Goal: Information Seeking & Learning: Learn about a topic

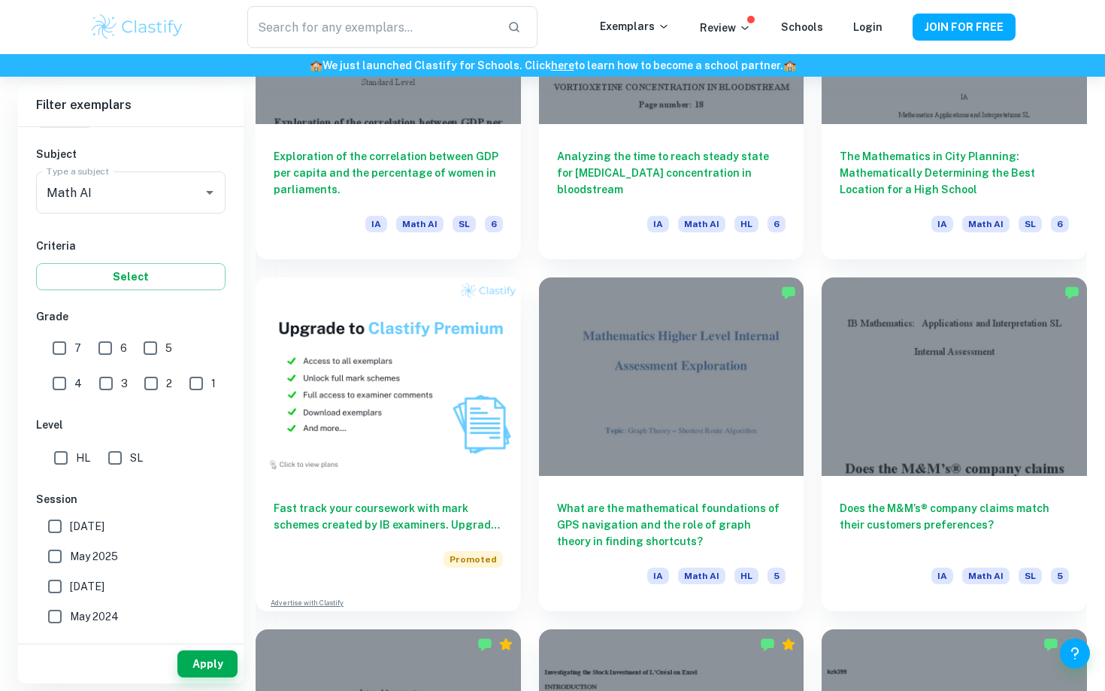
scroll to position [934, 0]
click at [56, 348] on input "7" at bounding box center [59, 348] width 30 height 30
checkbox input "true"
click at [210, 669] on button "Apply" at bounding box center [207, 663] width 60 height 27
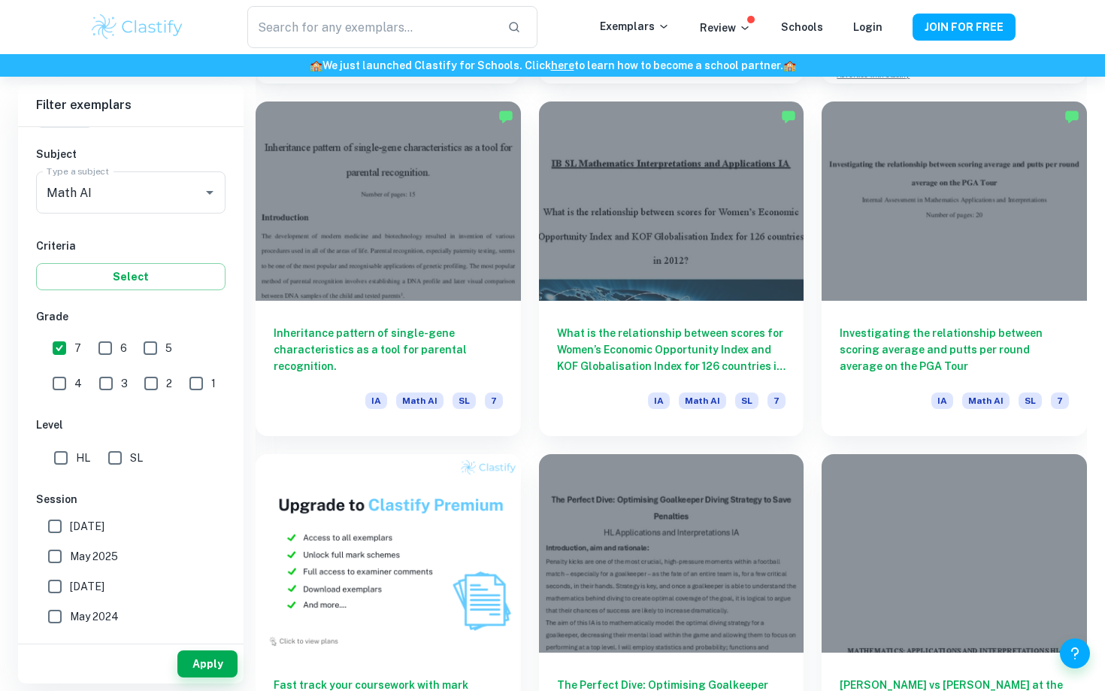
scroll to position [740, 0]
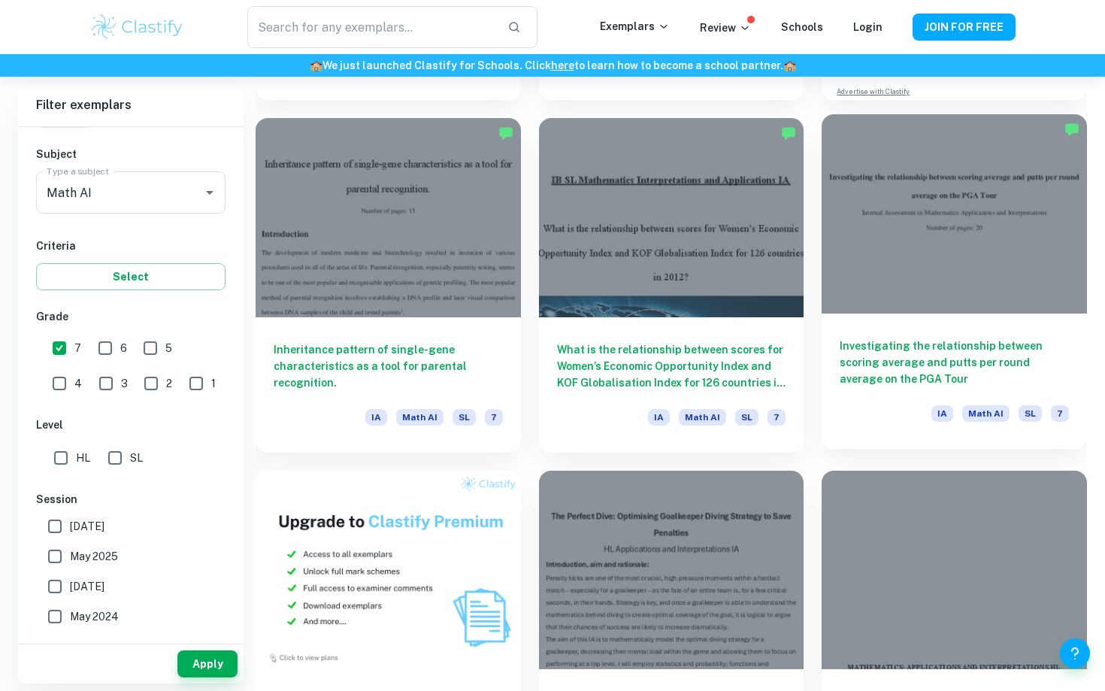
click at [985, 362] on h6 "Investigating the relationship between scoring average and putts per round aver…" at bounding box center [954, 362] width 229 height 50
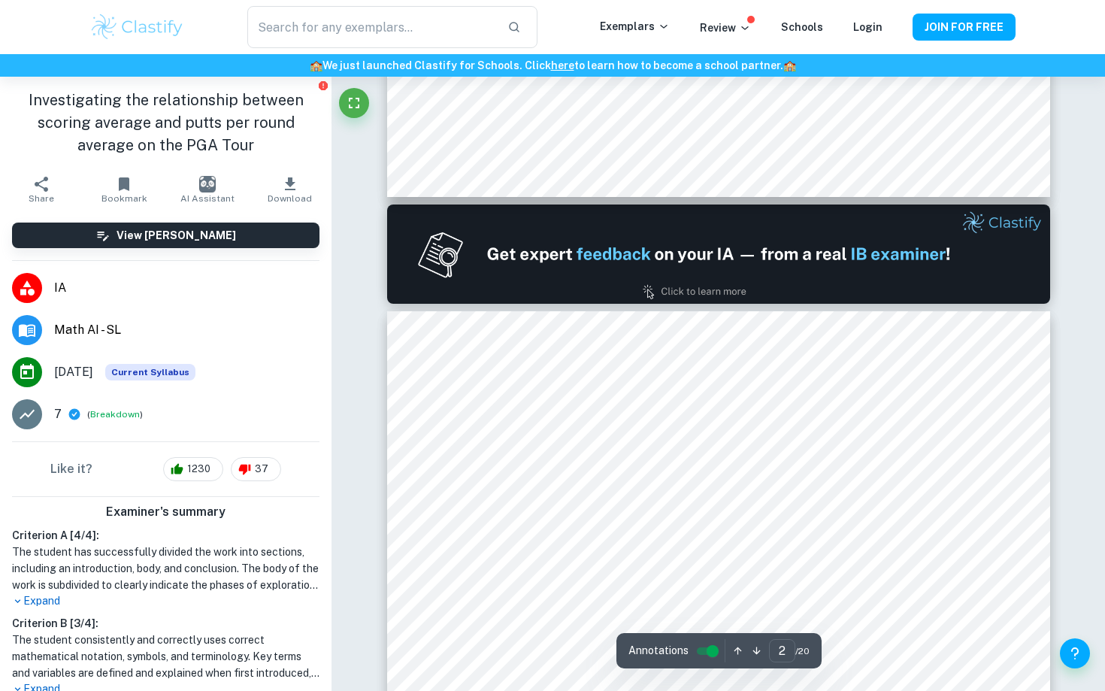
type input "1"
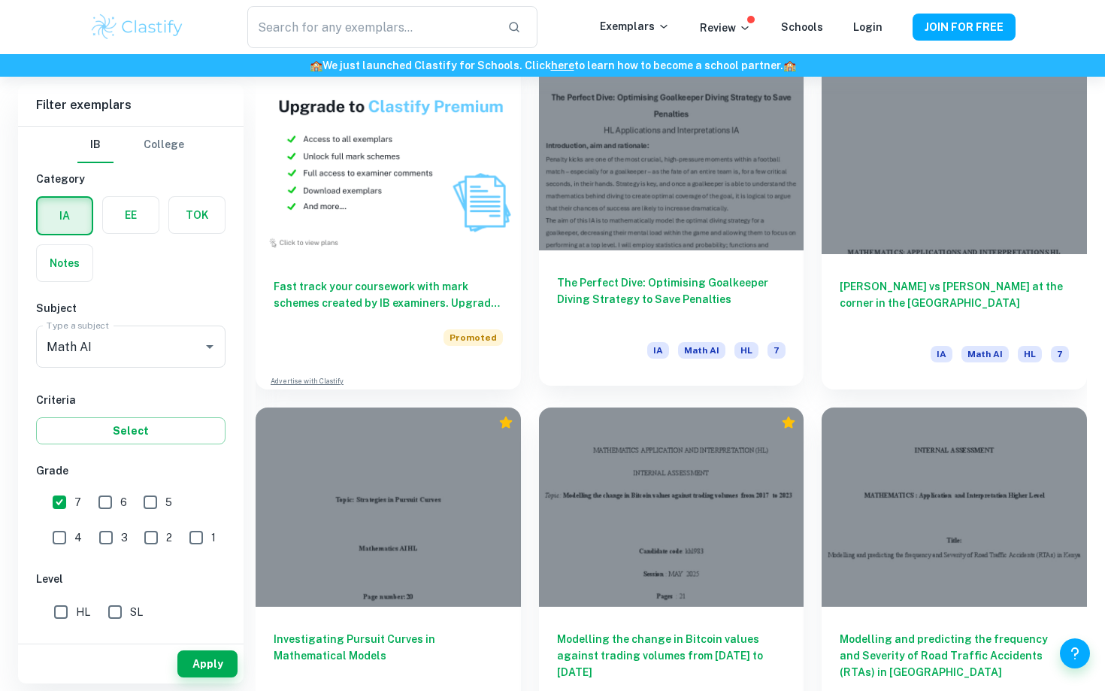
scroll to position [1203, 0]
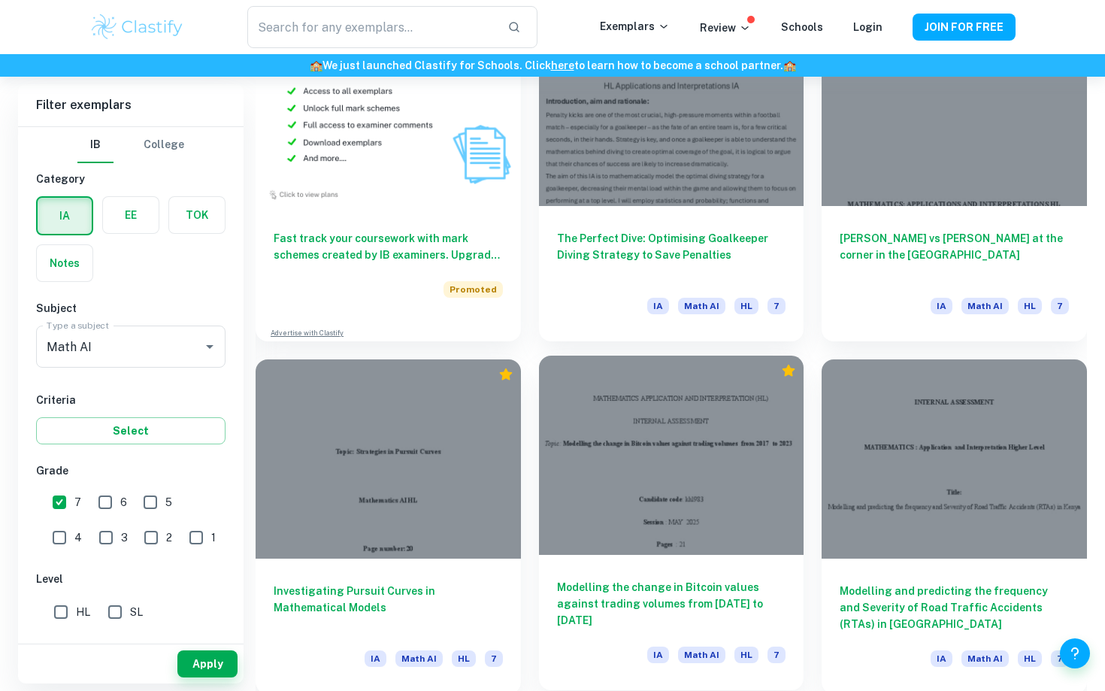
click at [708, 497] on div at bounding box center [671, 455] width 265 height 198
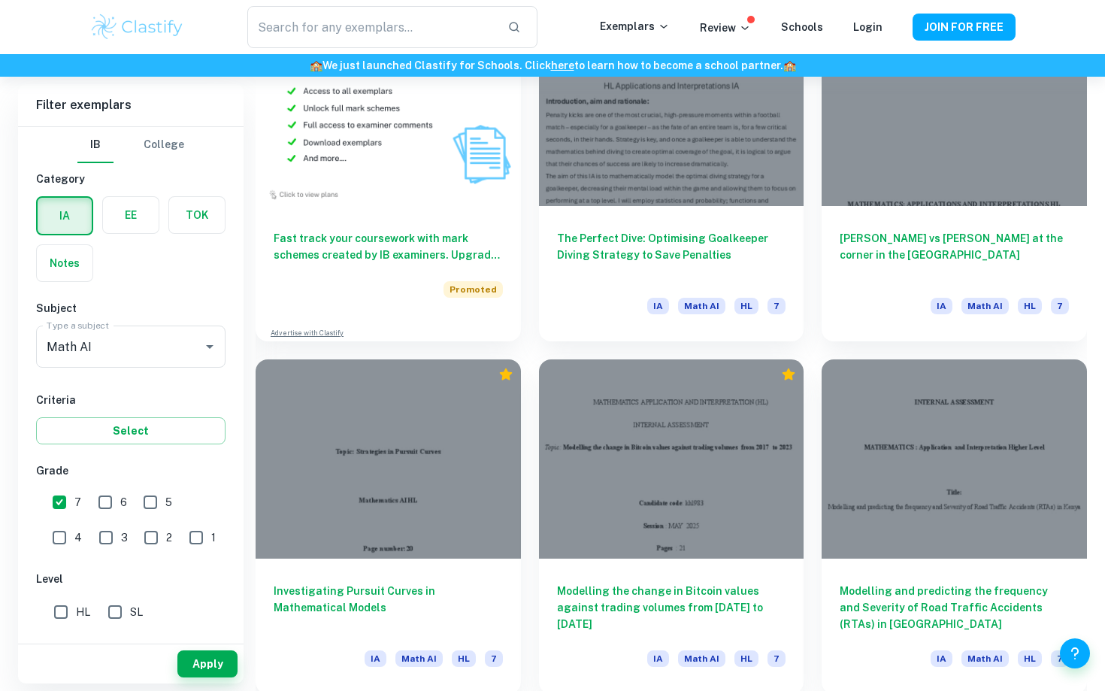
scroll to position [365, 0]
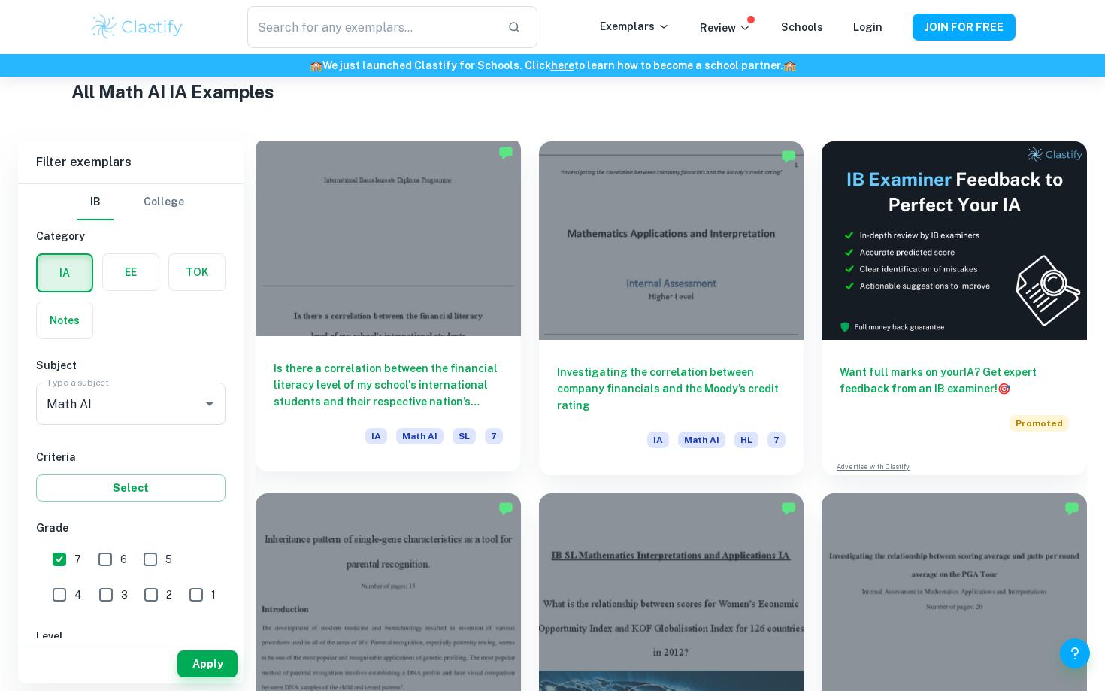
click at [459, 291] on div at bounding box center [388, 237] width 265 height 198
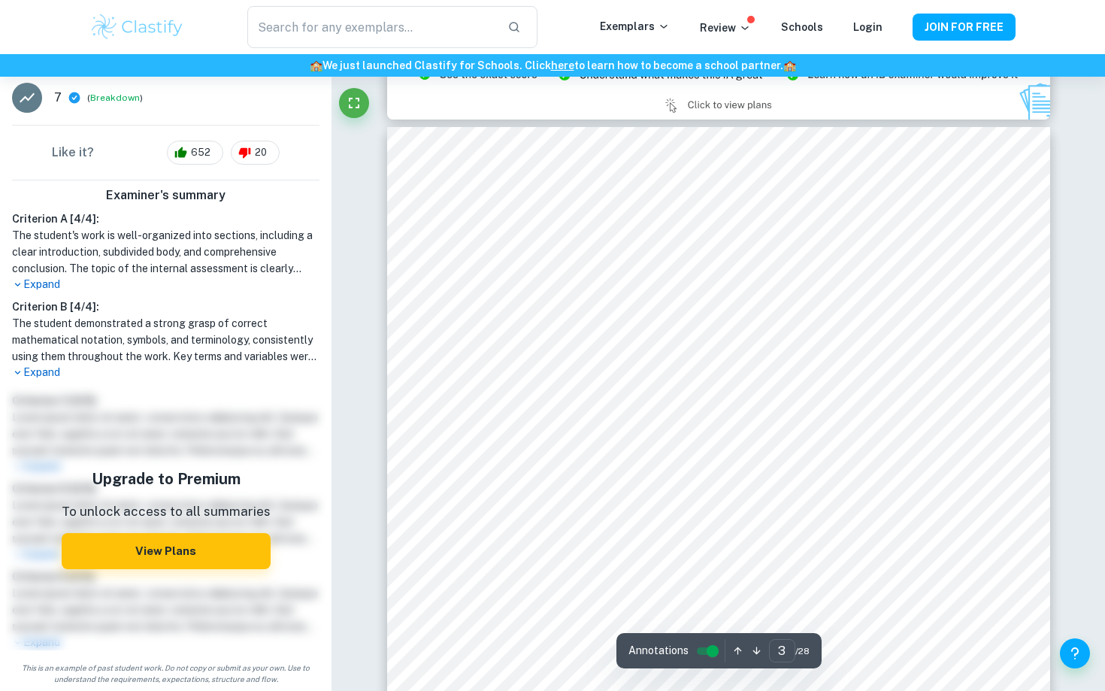
scroll to position [1911, 0]
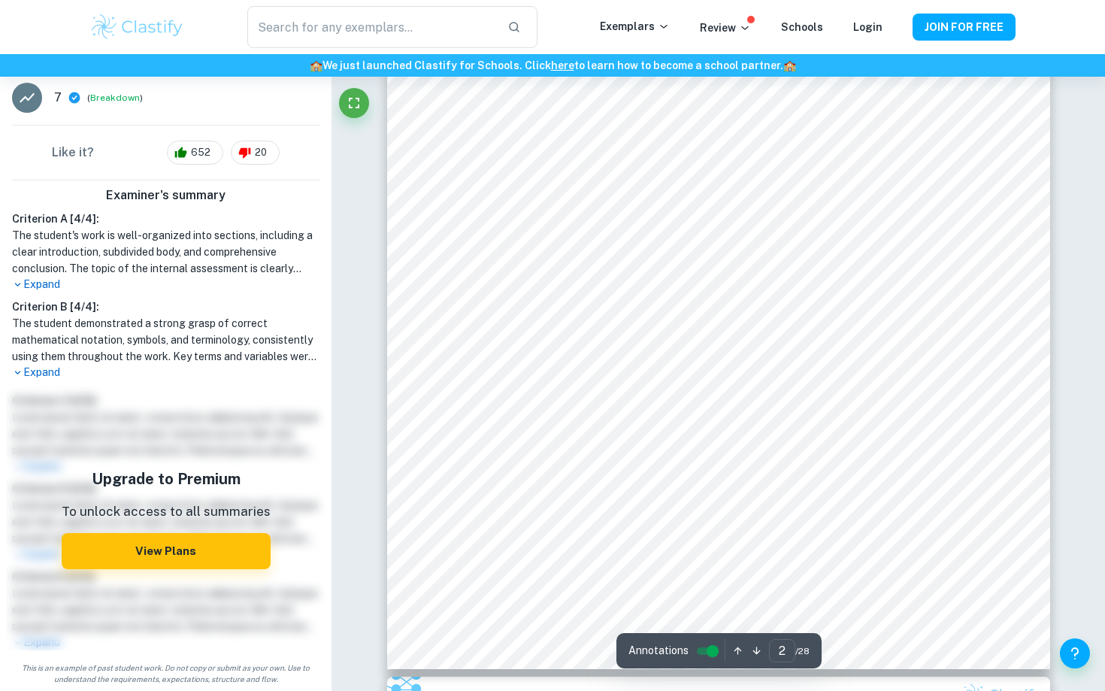
type input "1"
